Goal: Information Seeking & Learning: Learn about a topic

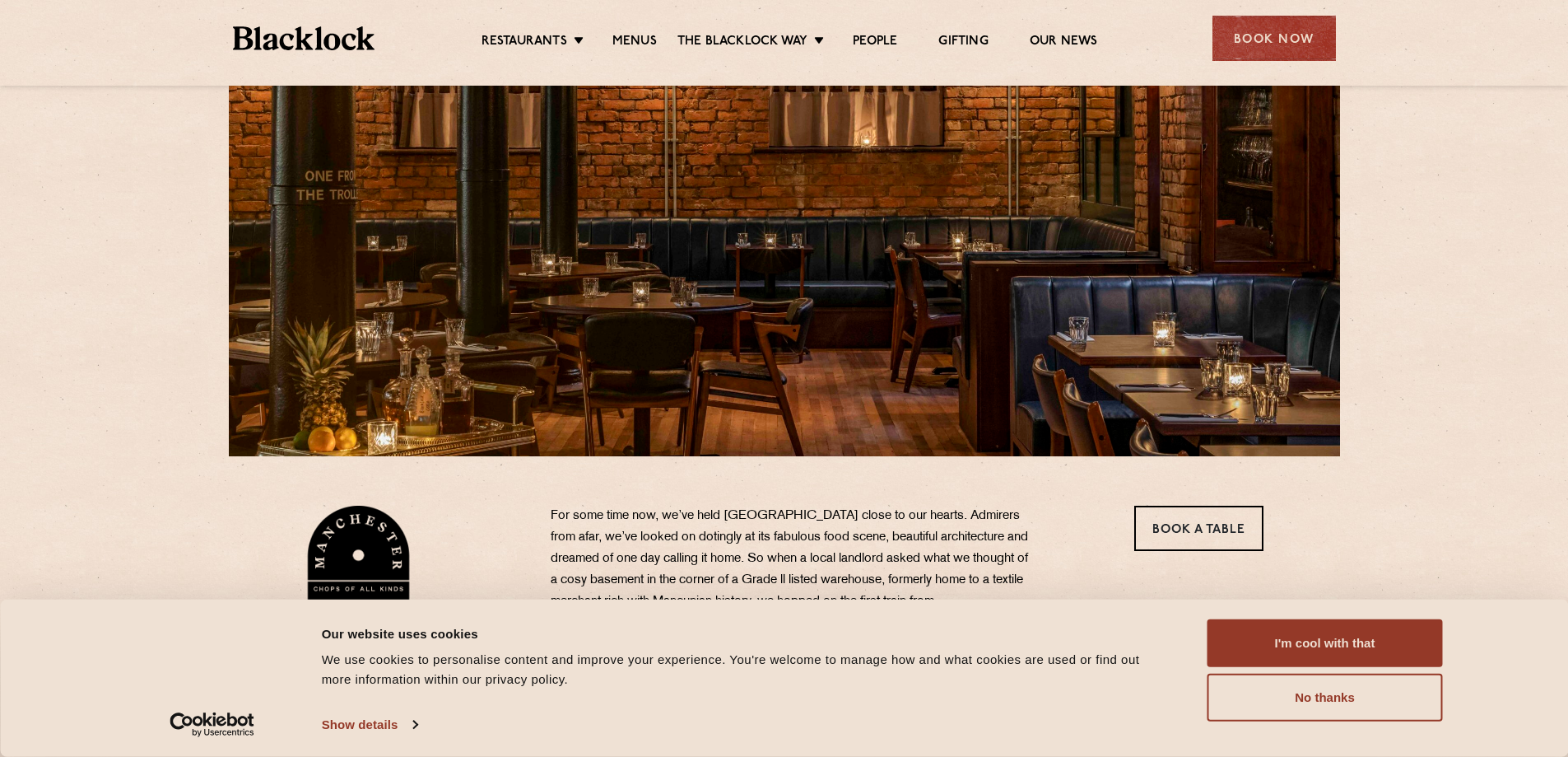
scroll to position [165, 0]
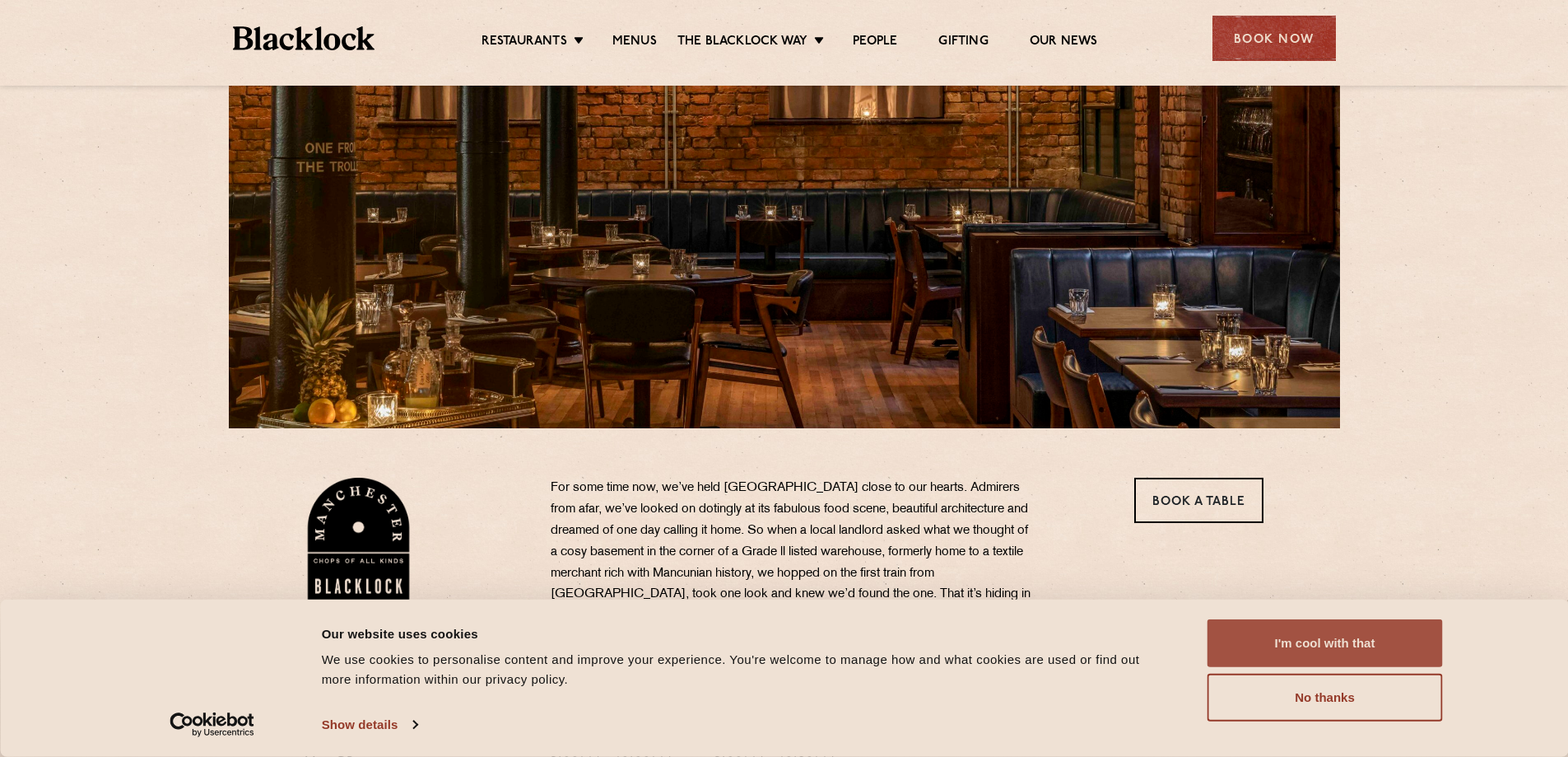
click at [1359, 642] on button "I'm cool with that" at bounding box center [1326, 643] width 236 height 48
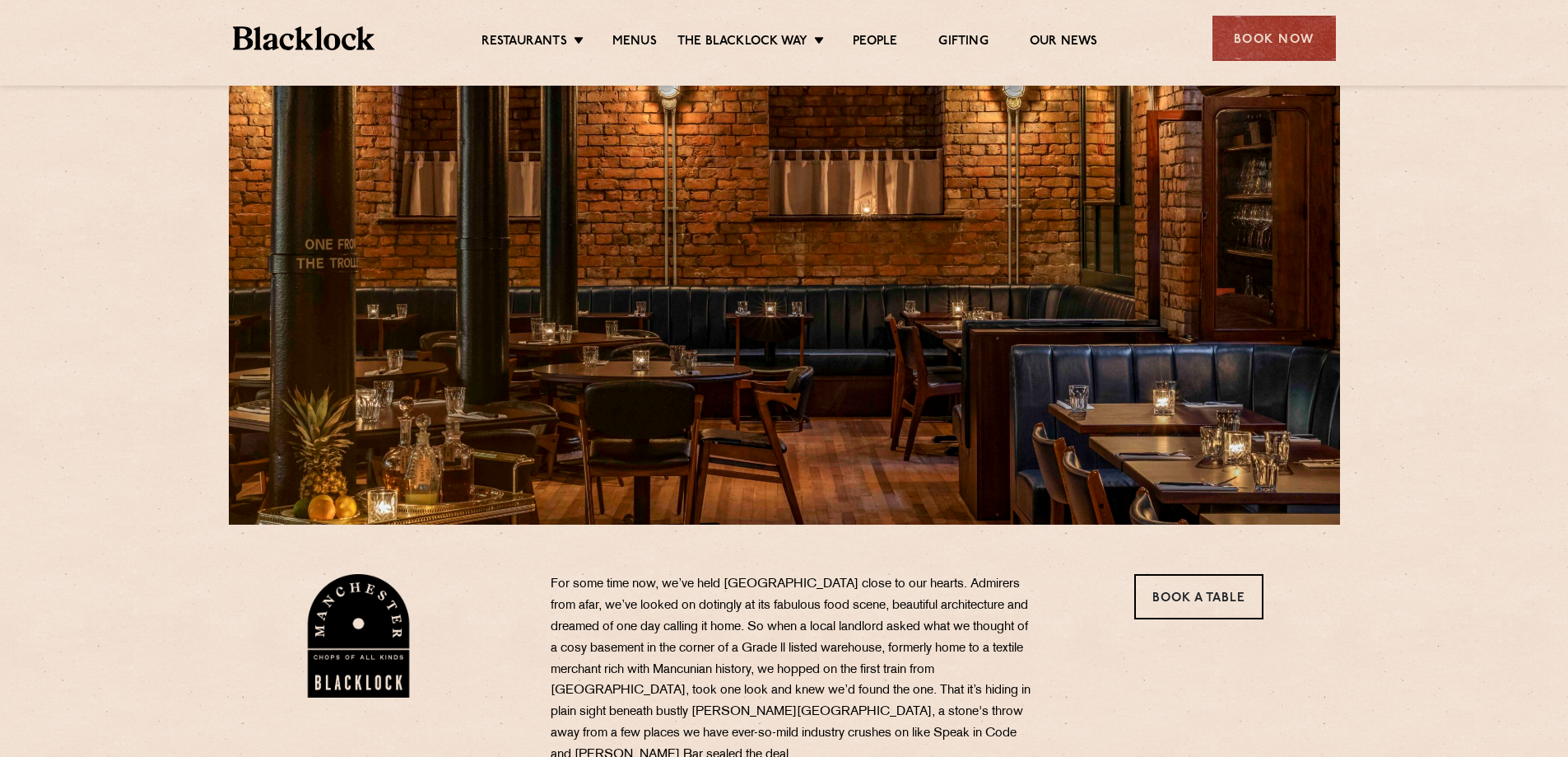
scroll to position [0, 0]
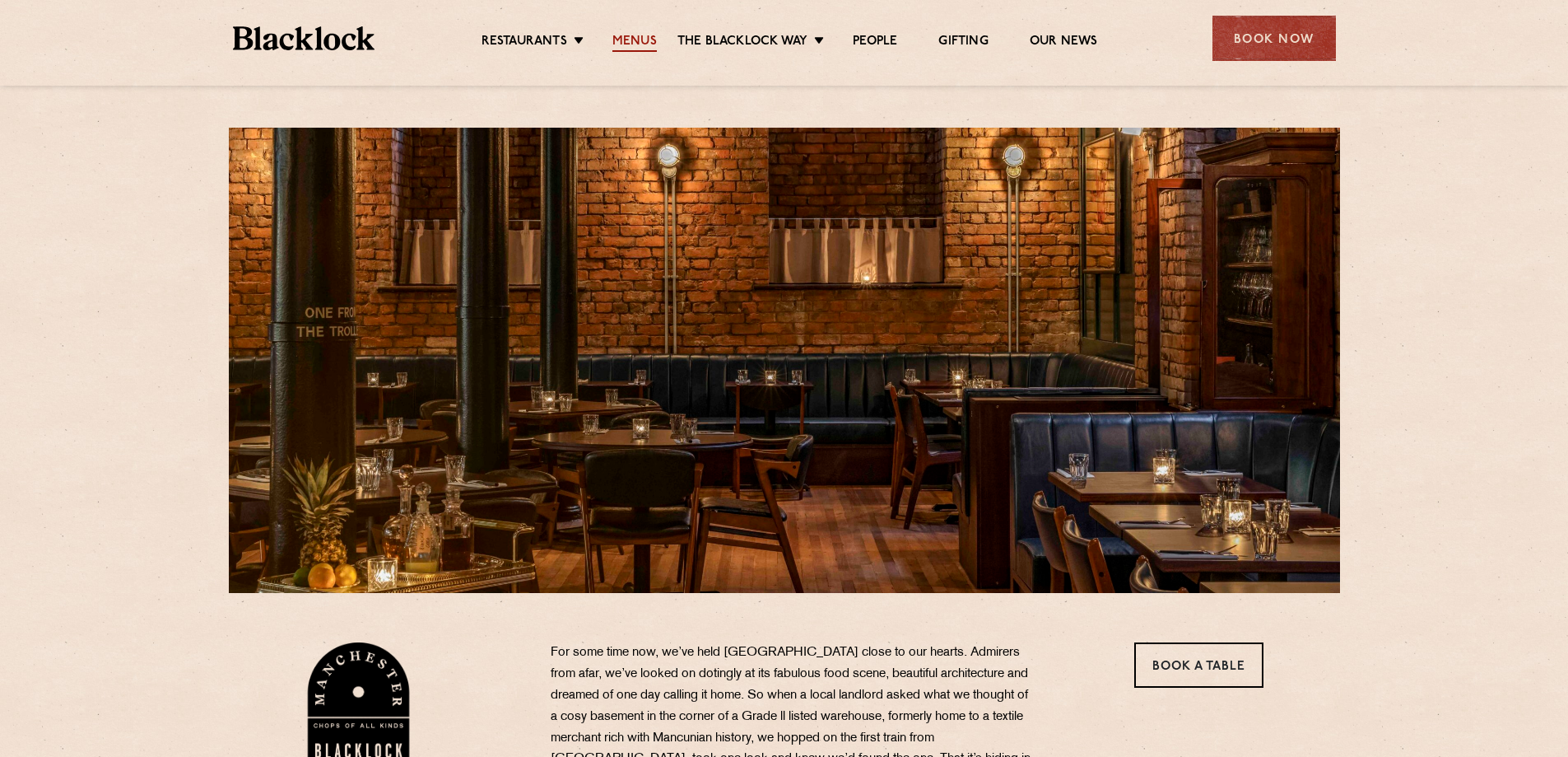
click at [633, 42] on link "Menus" at bounding box center [634, 42] width 44 height 18
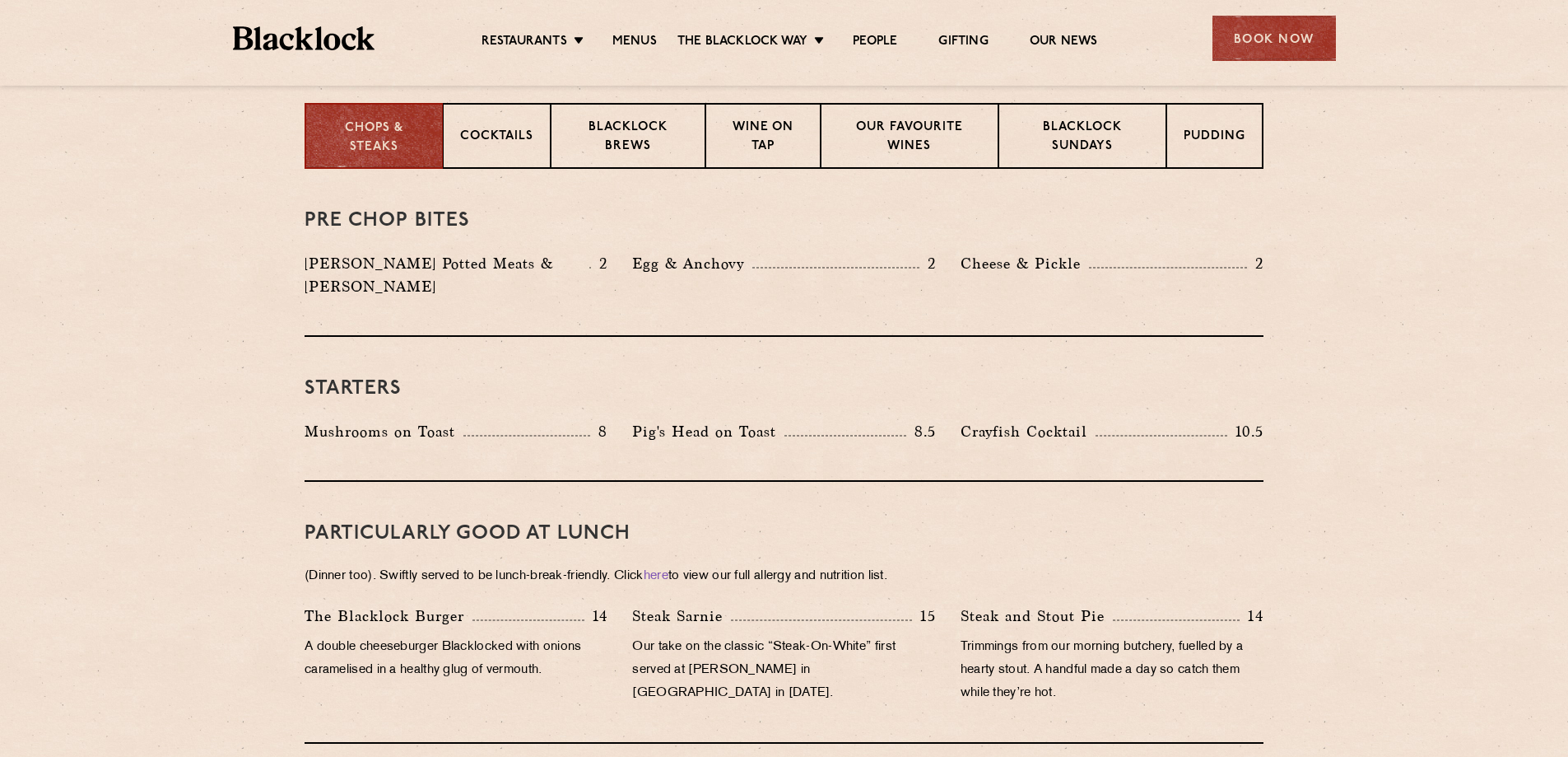
scroll to position [659, 0]
click at [634, 38] on link "Menus" at bounding box center [634, 42] width 44 height 18
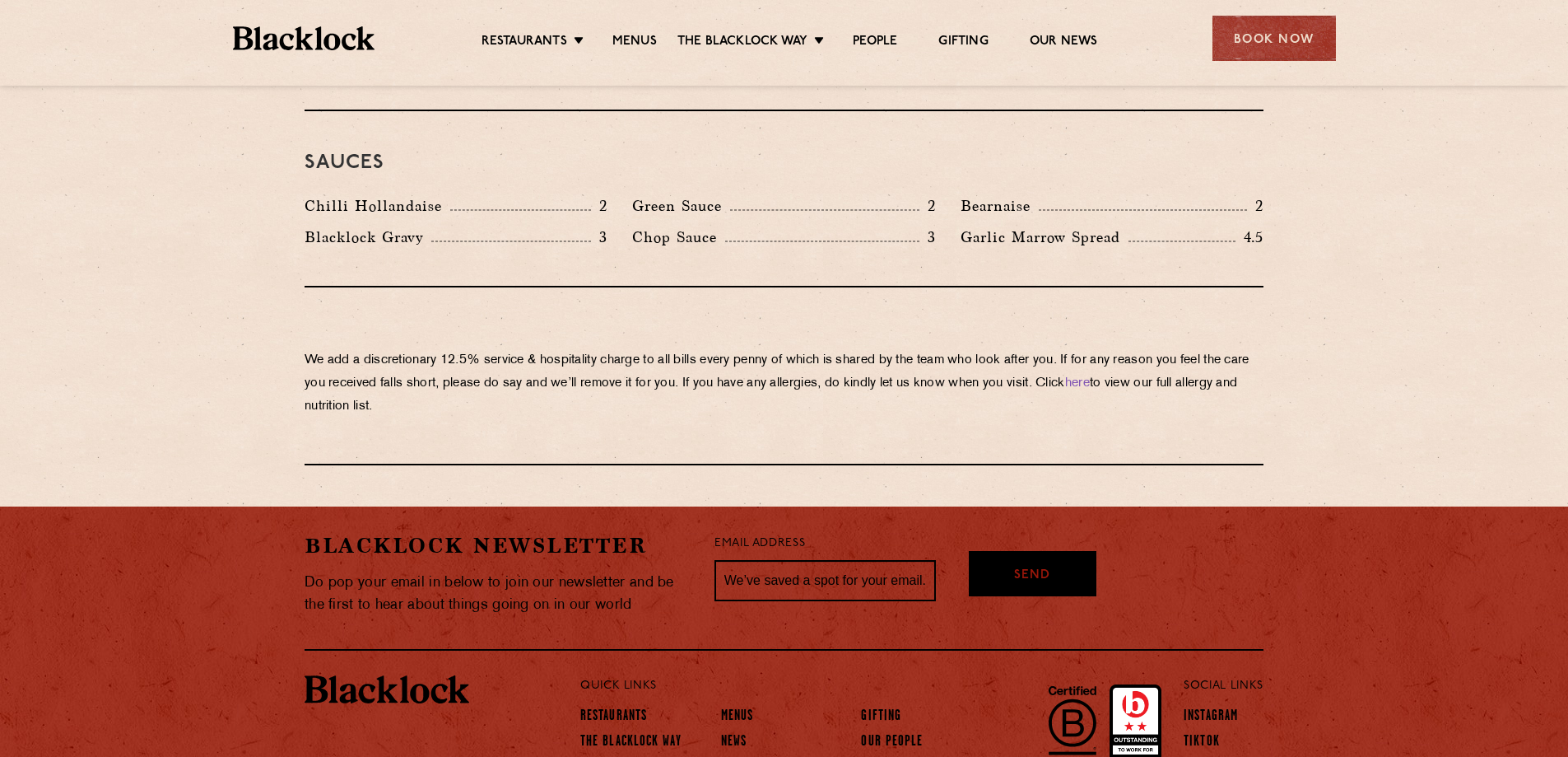
scroll to position [2794, 0]
